Goal: Find specific page/section: Find specific page/section

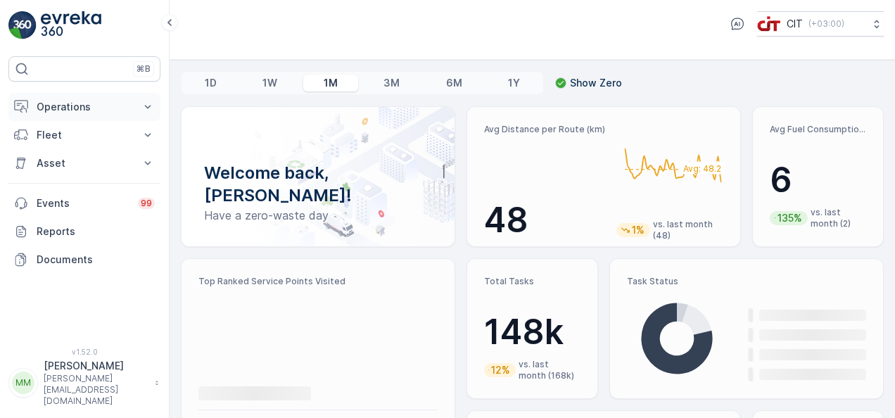
click at [152, 110] on icon at bounding box center [148, 107] width 14 height 14
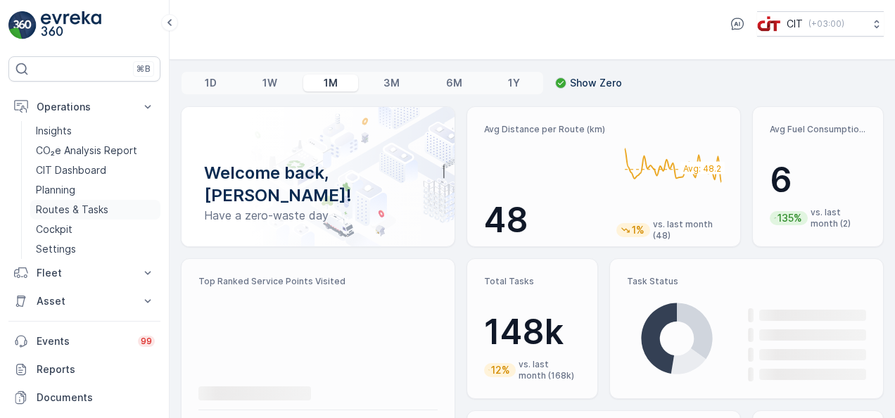
click at [137, 210] on link "Routes & Tasks" at bounding box center [95, 210] width 130 height 20
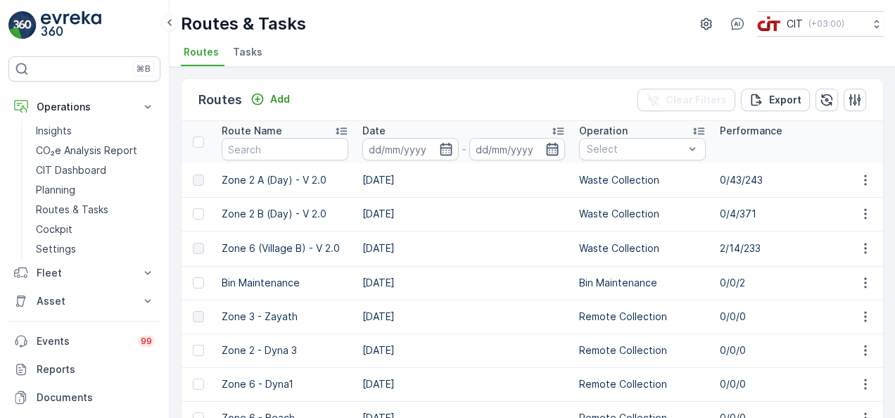
click at [553, 148] on icon "button" at bounding box center [552, 149] width 14 height 14
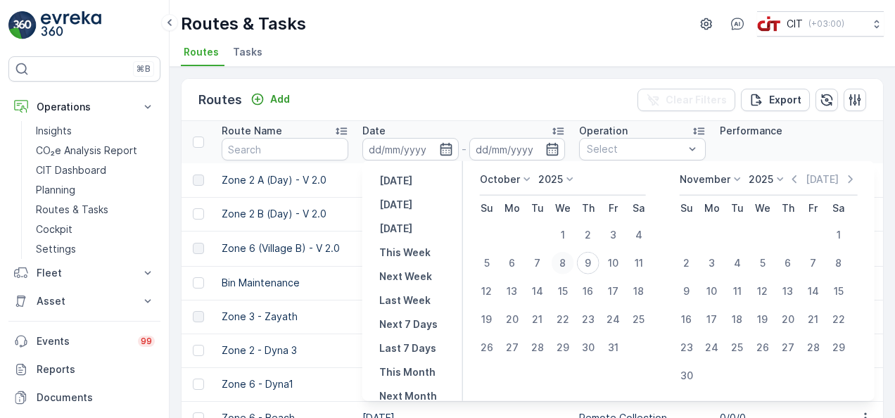
click at [570, 260] on div "8" at bounding box center [563, 263] width 23 height 23
type input "[DATE]"
click at [270, 147] on input "text" at bounding box center [285, 149] width 127 height 23
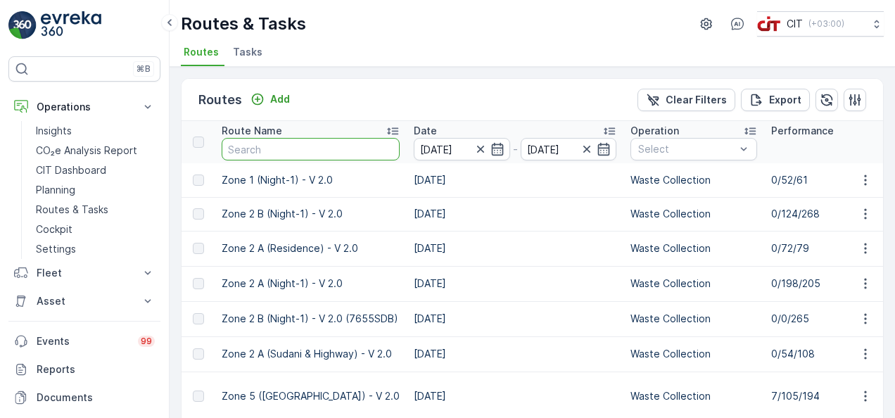
click at [272, 144] on input "text" at bounding box center [311, 149] width 178 height 23
type input "zone 3"
